Goal: Task Accomplishment & Management: Manage account settings

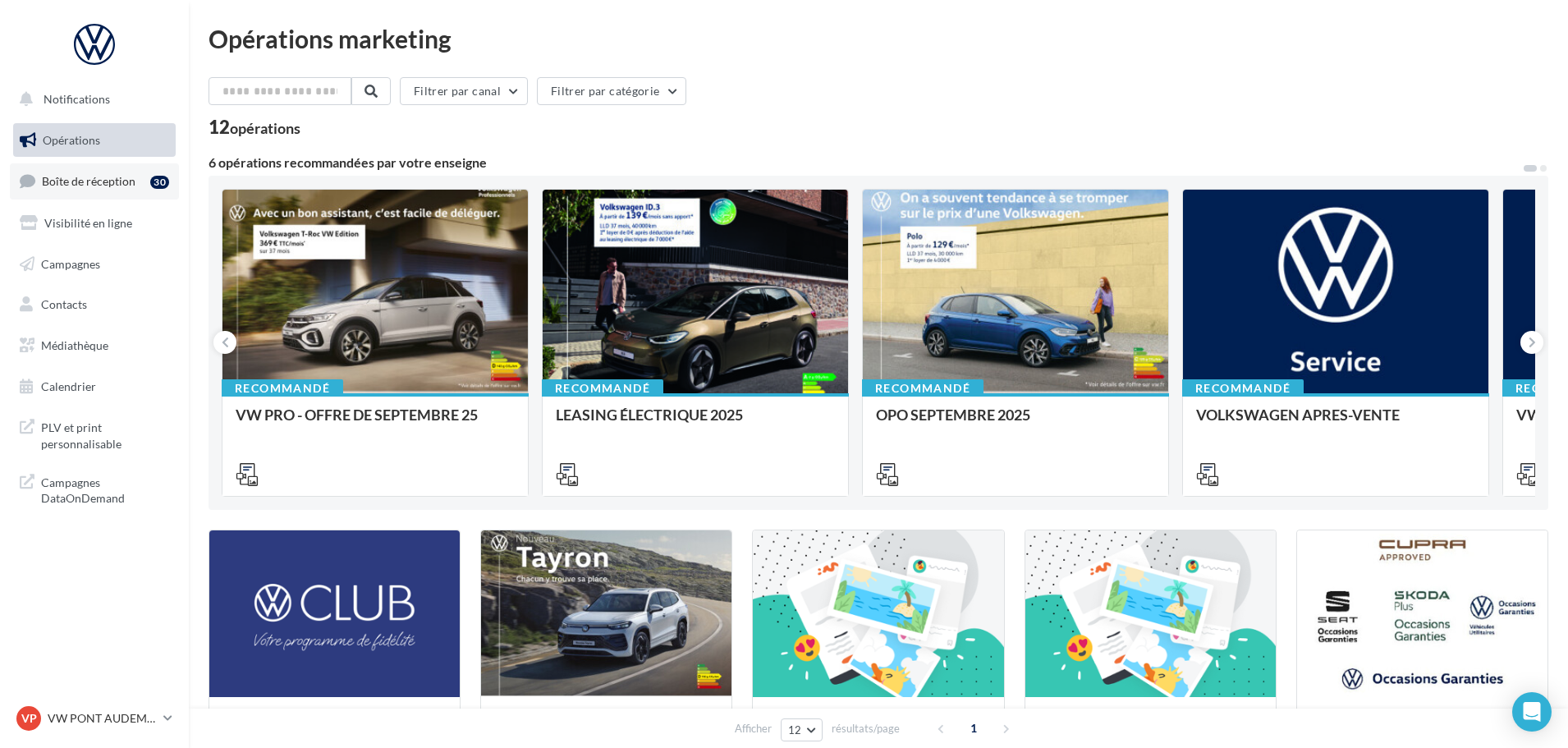
click at [112, 179] on span "Boîte de réception" at bounding box center [89, 181] width 93 height 14
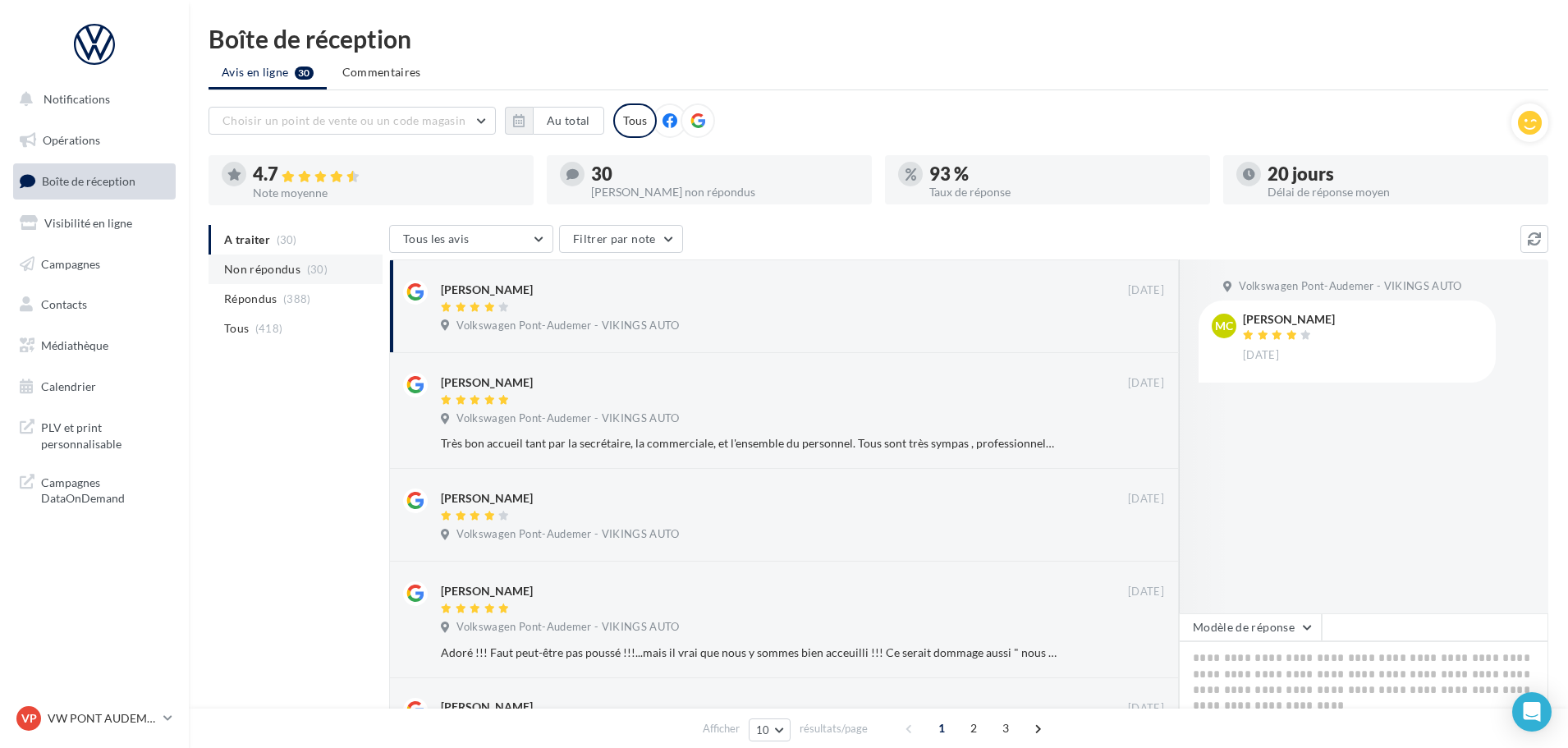
click at [279, 269] on span "Non répondus" at bounding box center [262, 269] width 77 height 17
click at [120, 716] on p "VW PONT AUDEMER" at bounding box center [102, 718] width 109 height 17
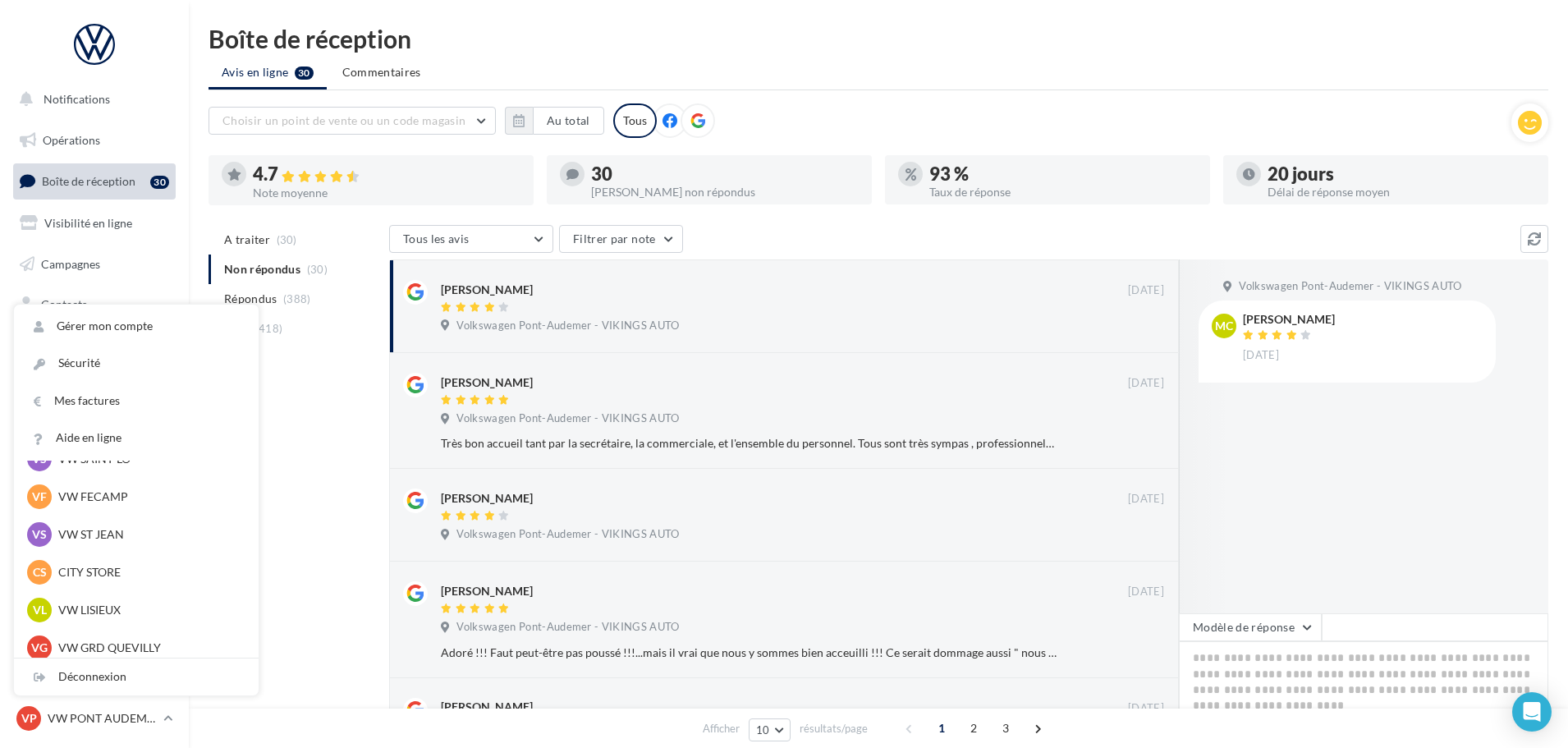
scroll to position [246, 0]
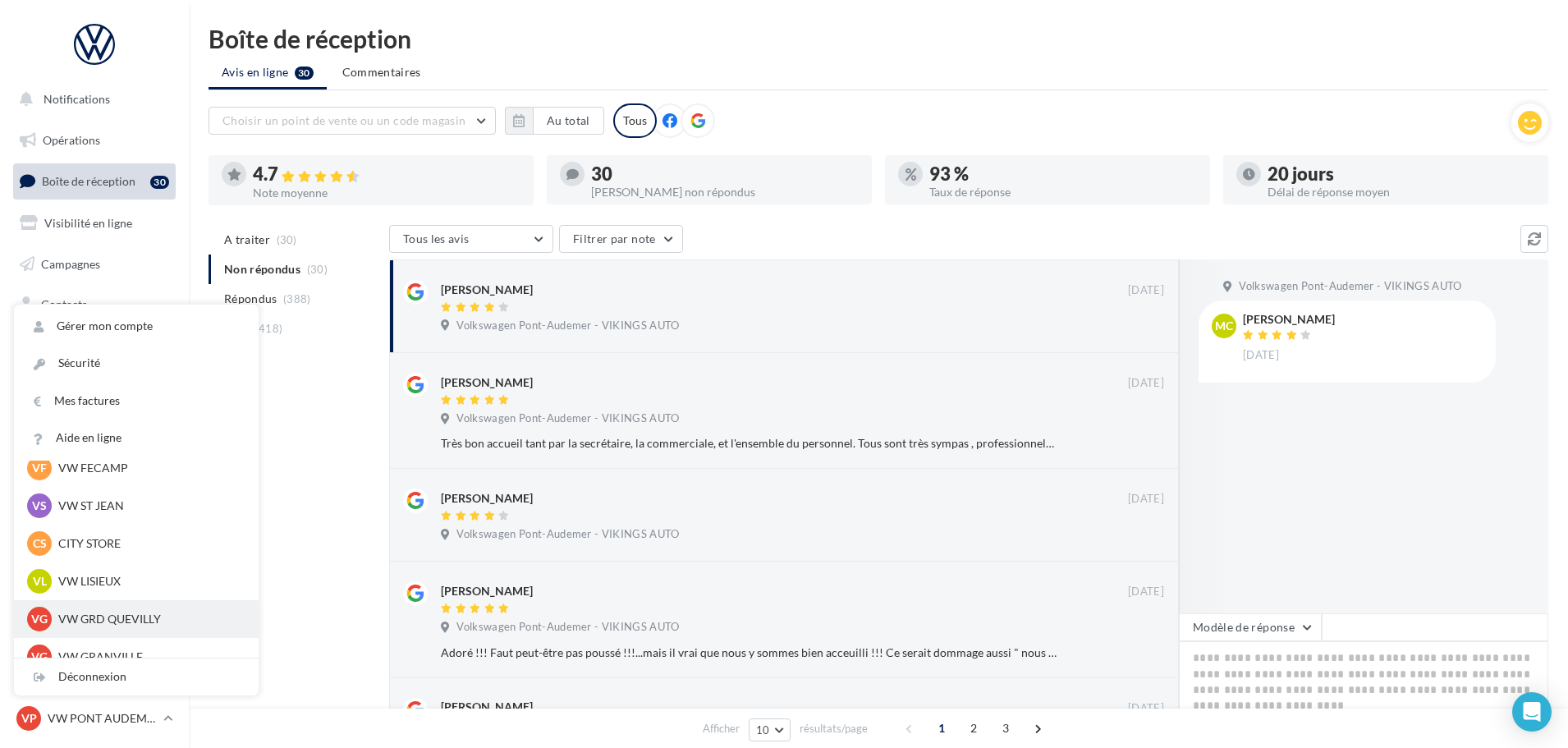
click at [117, 616] on p "VW GRD QUEVILLY" at bounding box center [148, 619] width 180 height 17
